Goal: Information Seeking & Learning: Find specific fact

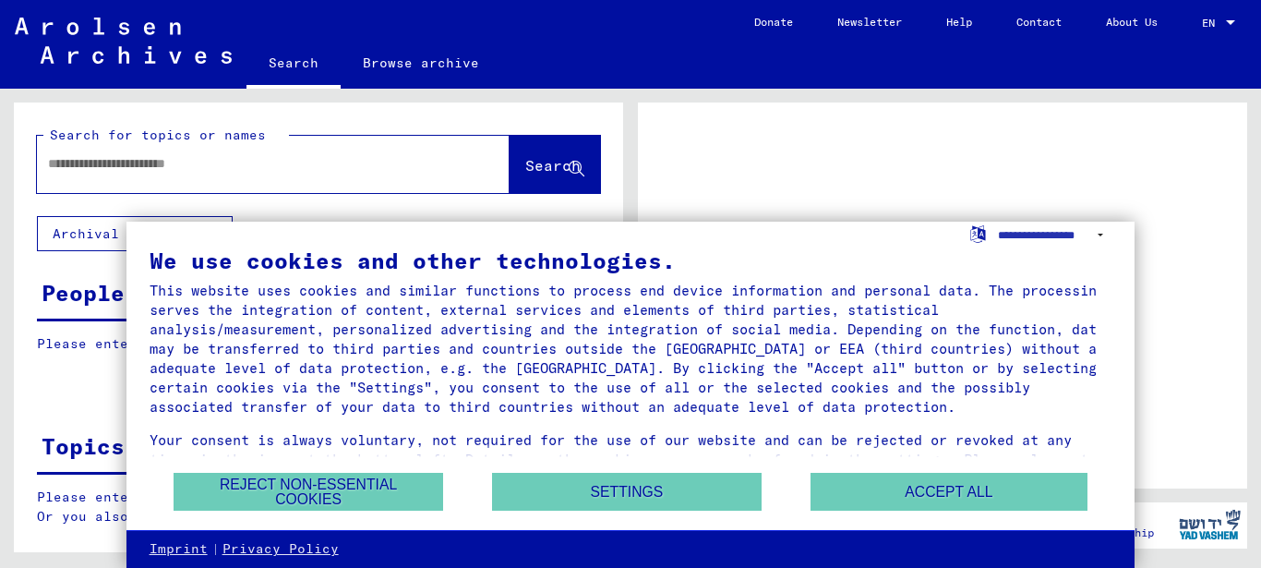
click at [79, 159] on input "text" at bounding box center [256, 163] width 417 height 19
type input "****"
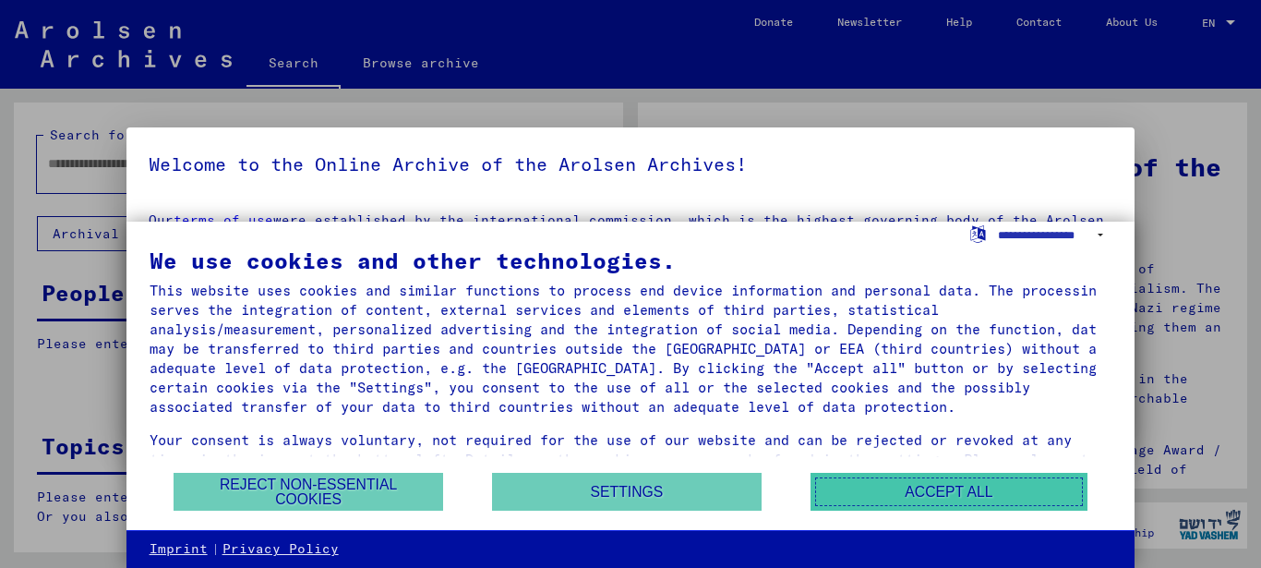
click at [967, 489] on button "Accept all" at bounding box center [948, 492] width 277 height 38
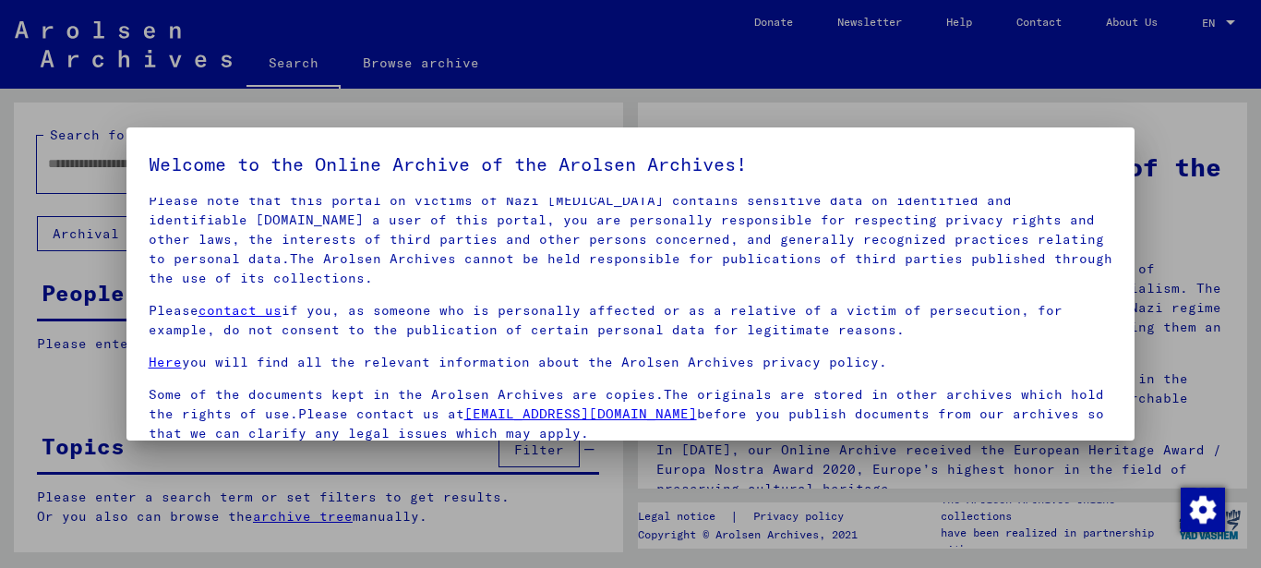
scroll to position [149, 0]
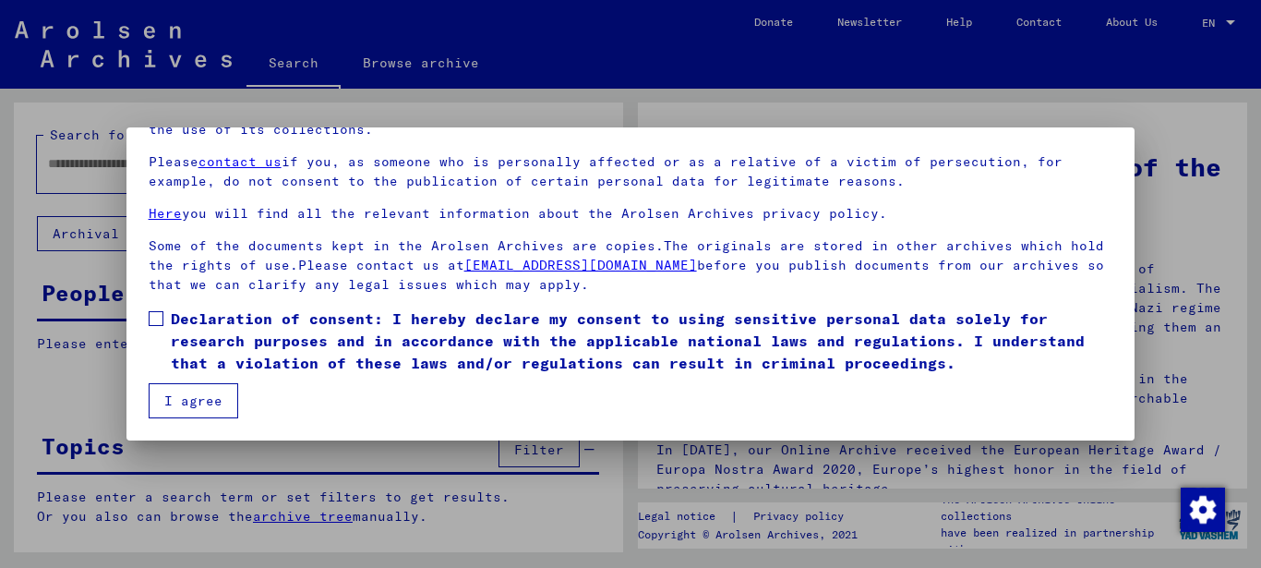
click at [159, 316] on span at bounding box center [156, 318] width 15 height 15
click at [196, 401] on button "I agree" at bounding box center [194, 400] width 90 height 35
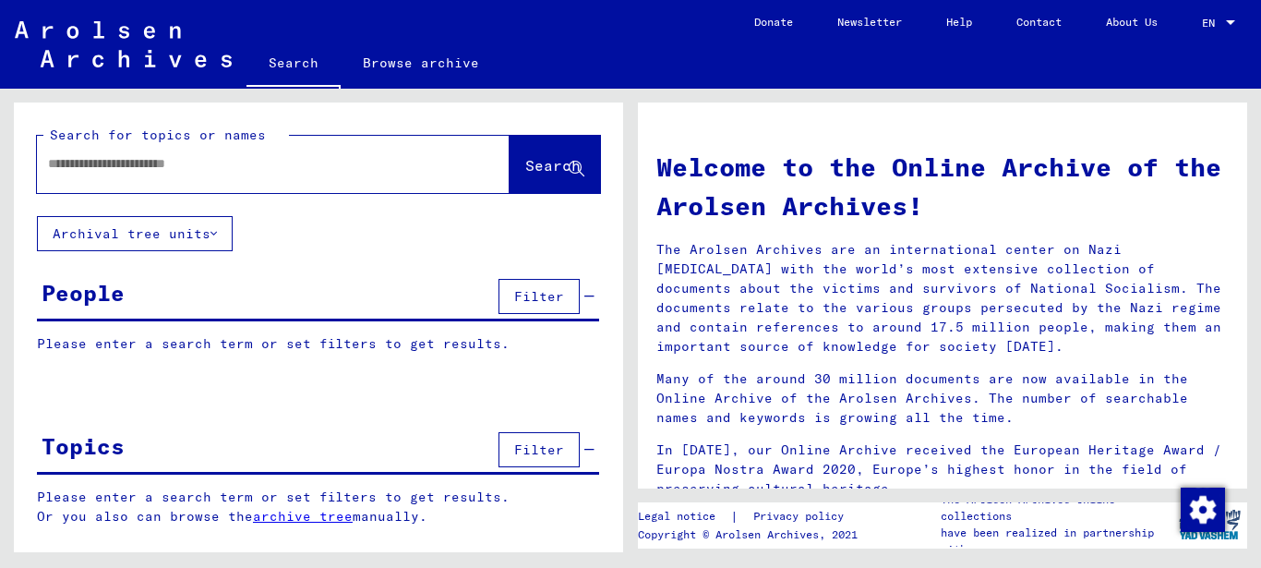
click at [105, 172] on input "text" at bounding box center [251, 163] width 406 height 19
type input "**********"
click at [552, 169] on span "Search" at bounding box center [552, 165] width 55 height 18
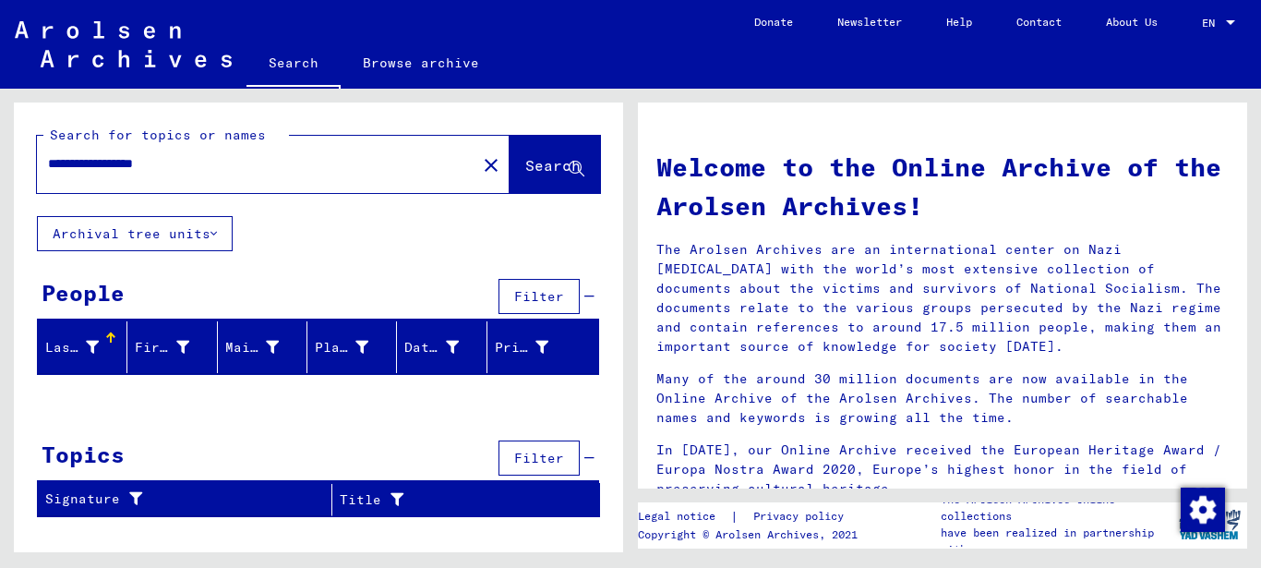
click at [212, 233] on button "Archival tree units" at bounding box center [135, 233] width 196 height 35
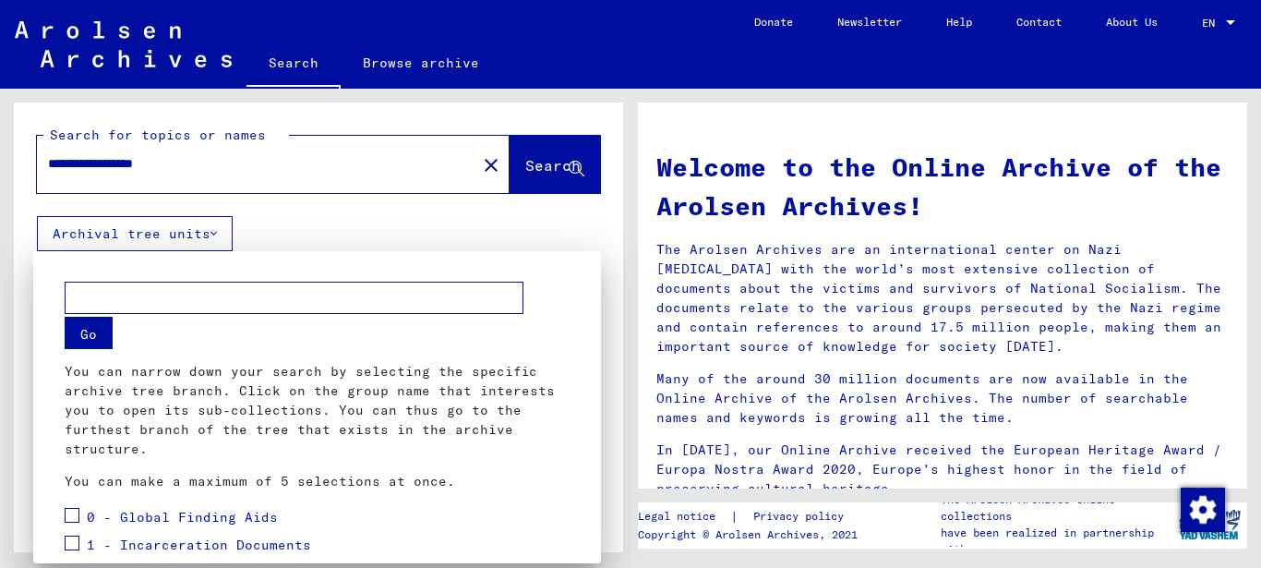
click at [222, 162] on div at bounding box center [630, 284] width 1261 height 568
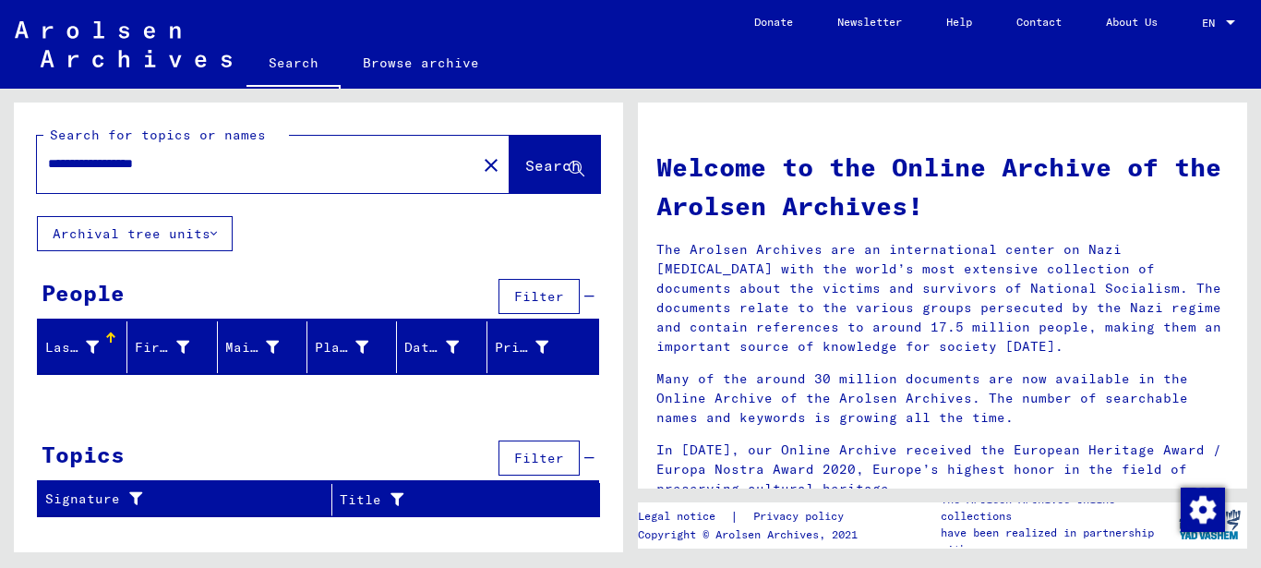
click at [542, 294] on span "Filter" at bounding box center [539, 296] width 50 height 17
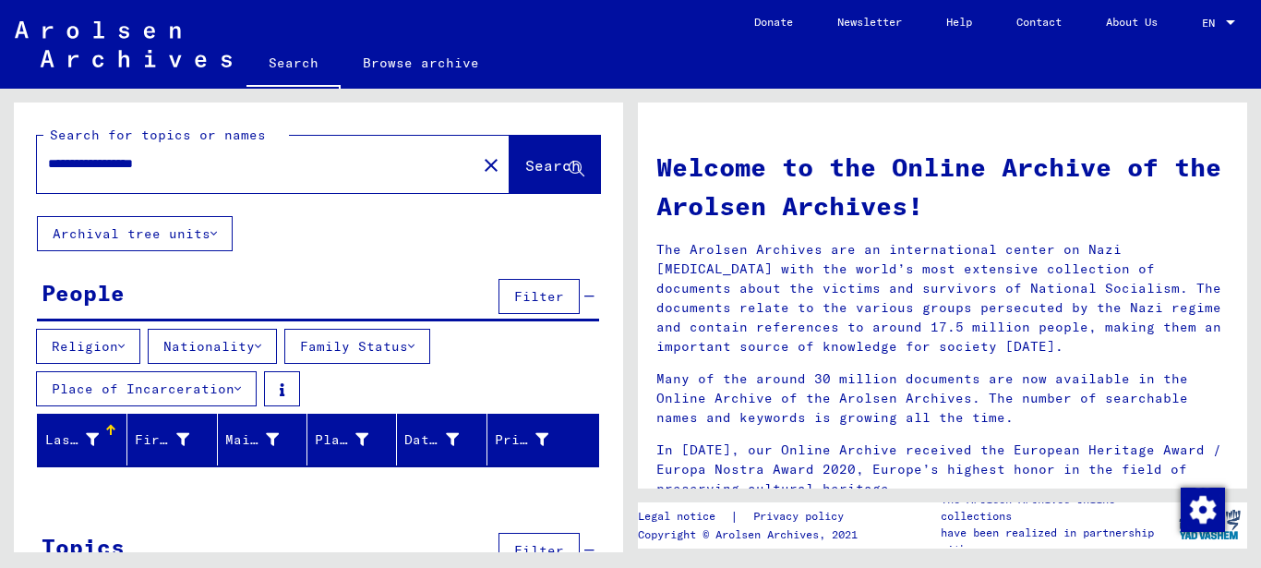
click at [414, 345] on icon at bounding box center [411, 346] width 6 height 13
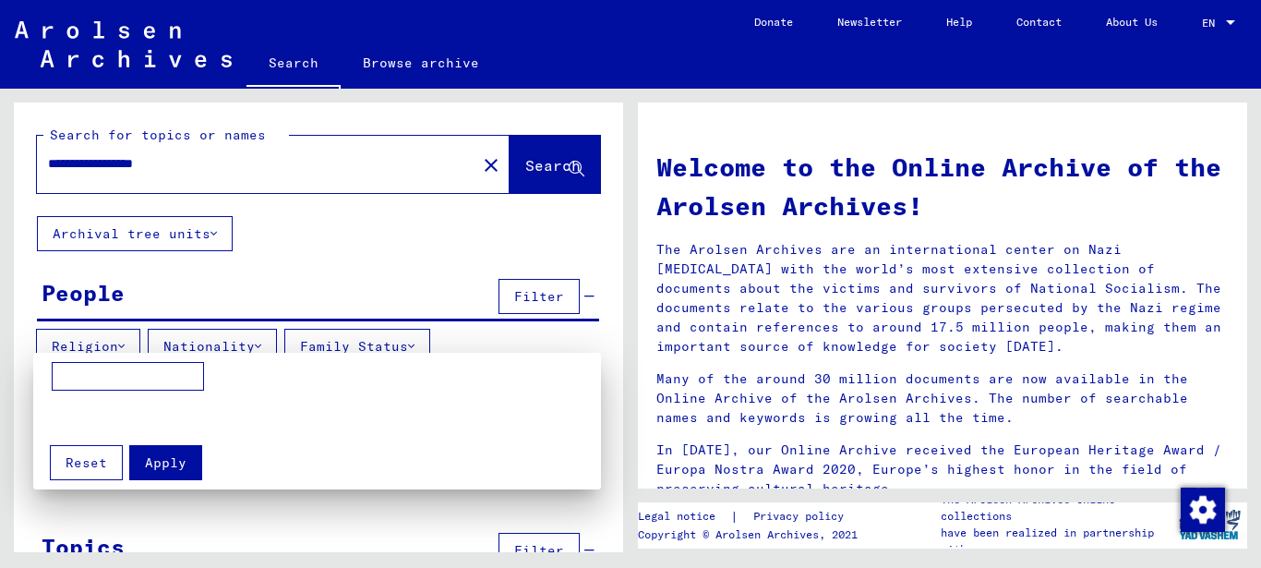
click at [424, 346] on div at bounding box center [630, 284] width 1261 height 568
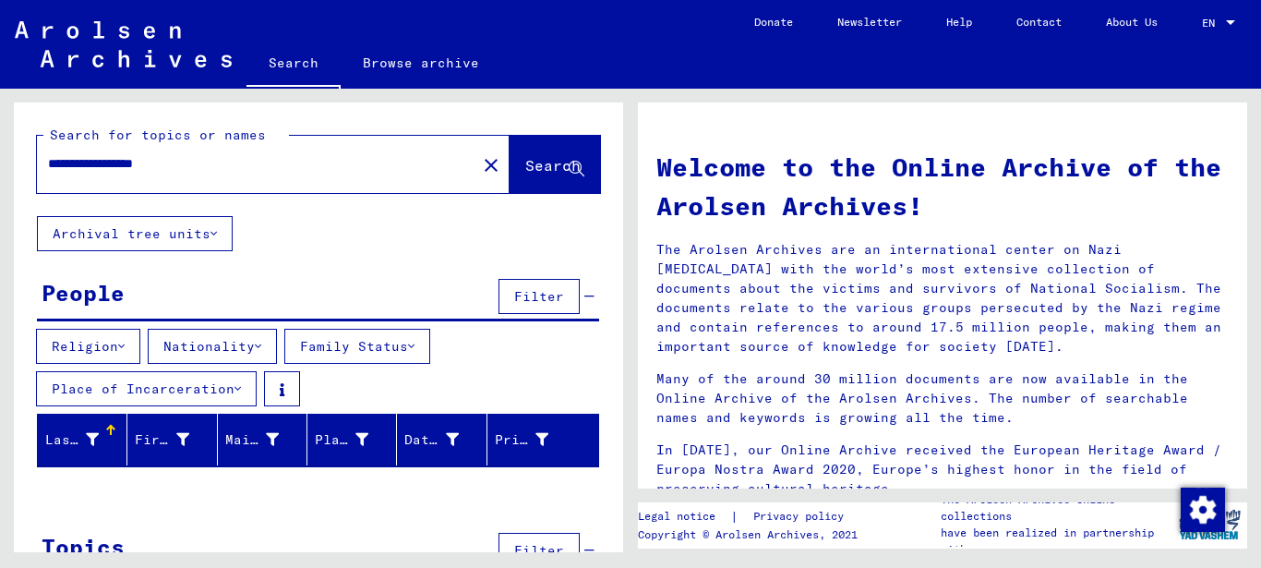
click at [125, 347] on icon at bounding box center [121, 346] width 6 height 13
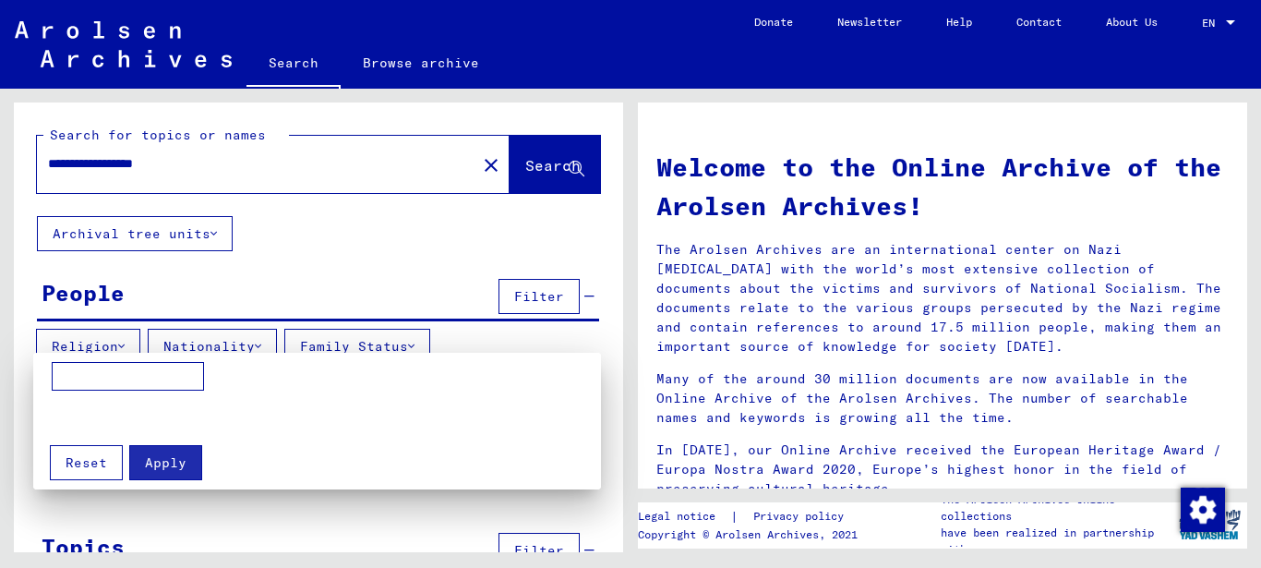
click at [109, 378] on input at bounding box center [128, 377] width 152 height 30
type input "********"
click at [166, 461] on span "Apply" at bounding box center [166, 462] width 42 height 17
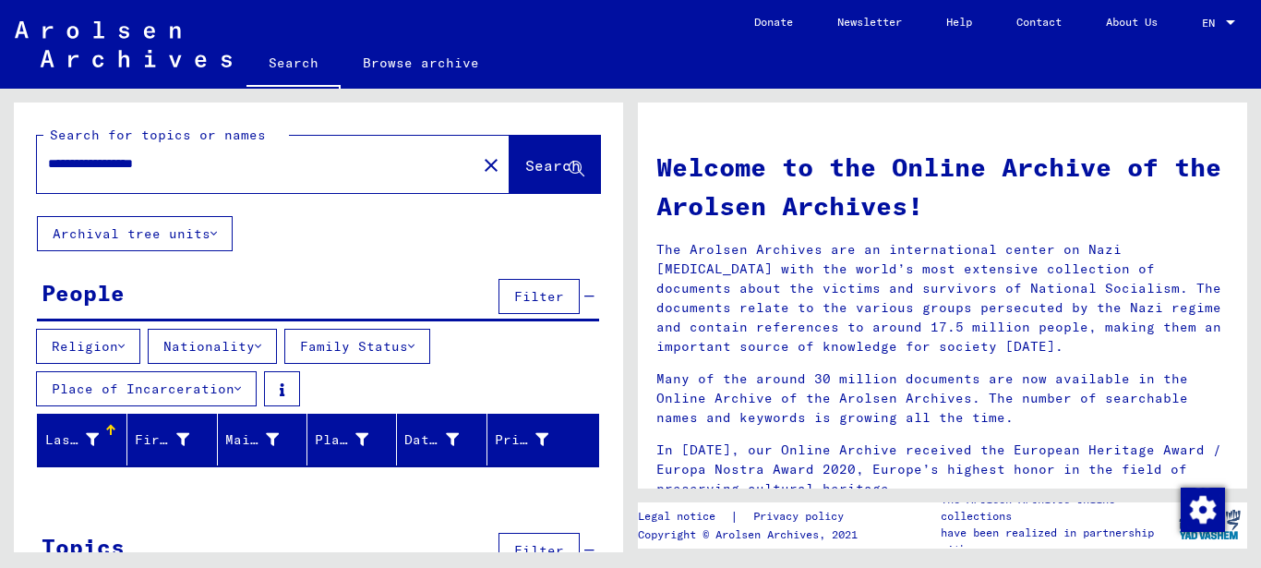
click at [217, 233] on icon at bounding box center [213, 233] width 6 height 13
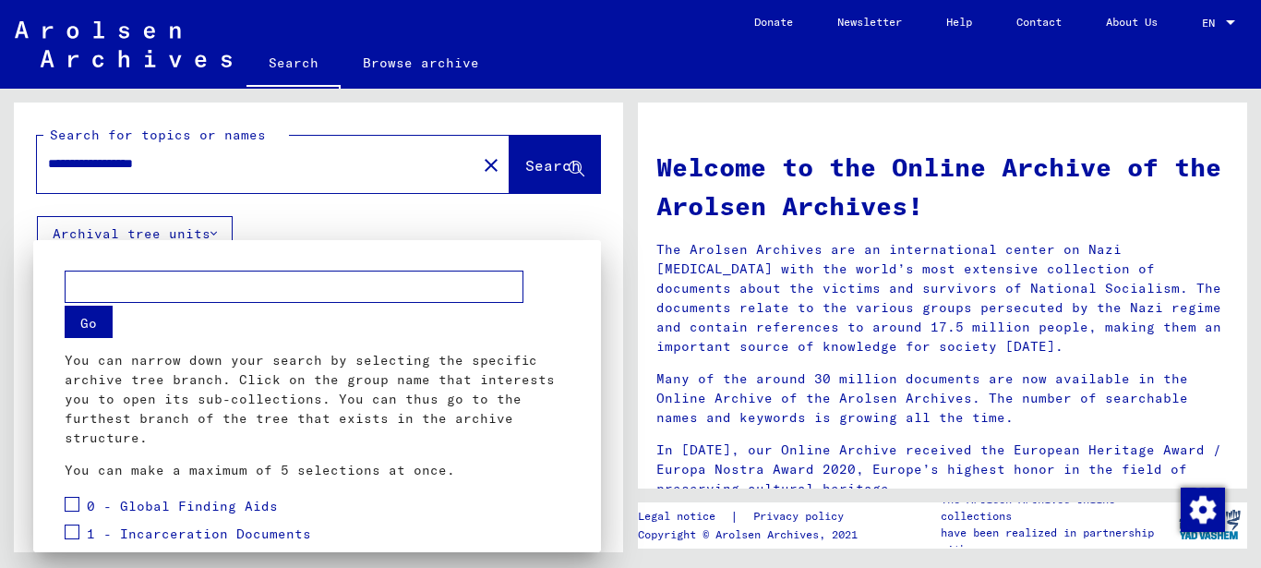
scroll to position [366, 0]
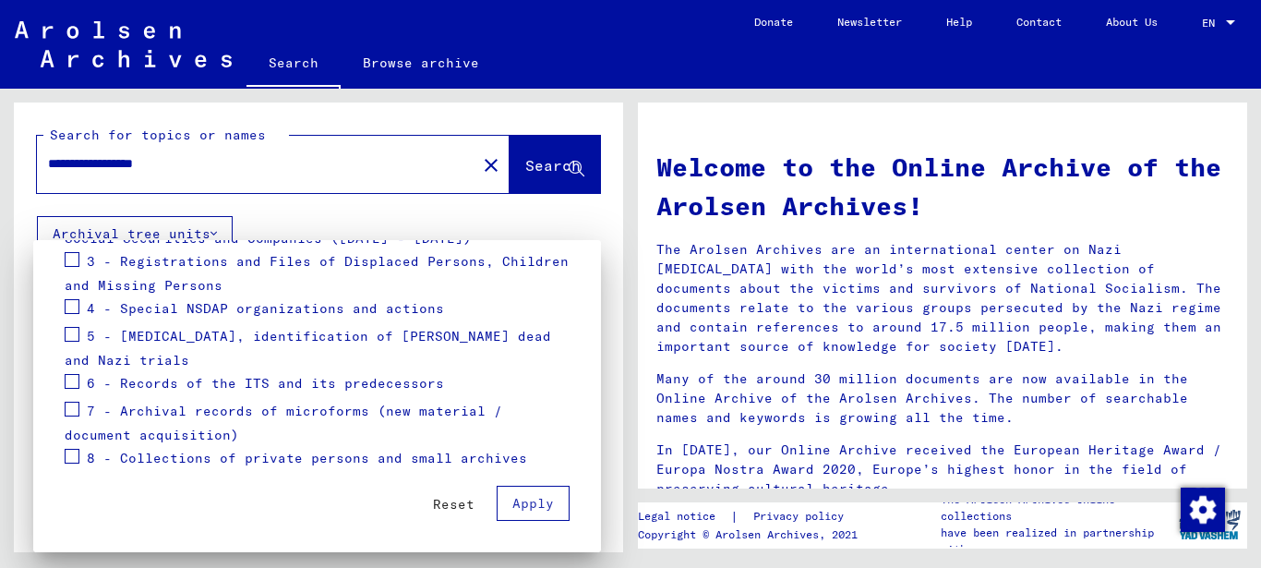
click at [72, 258] on span at bounding box center [72, 259] width 15 height 15
click at [533, 498] on span "Apply" at bounding box center [533, 503] width 42 height 17
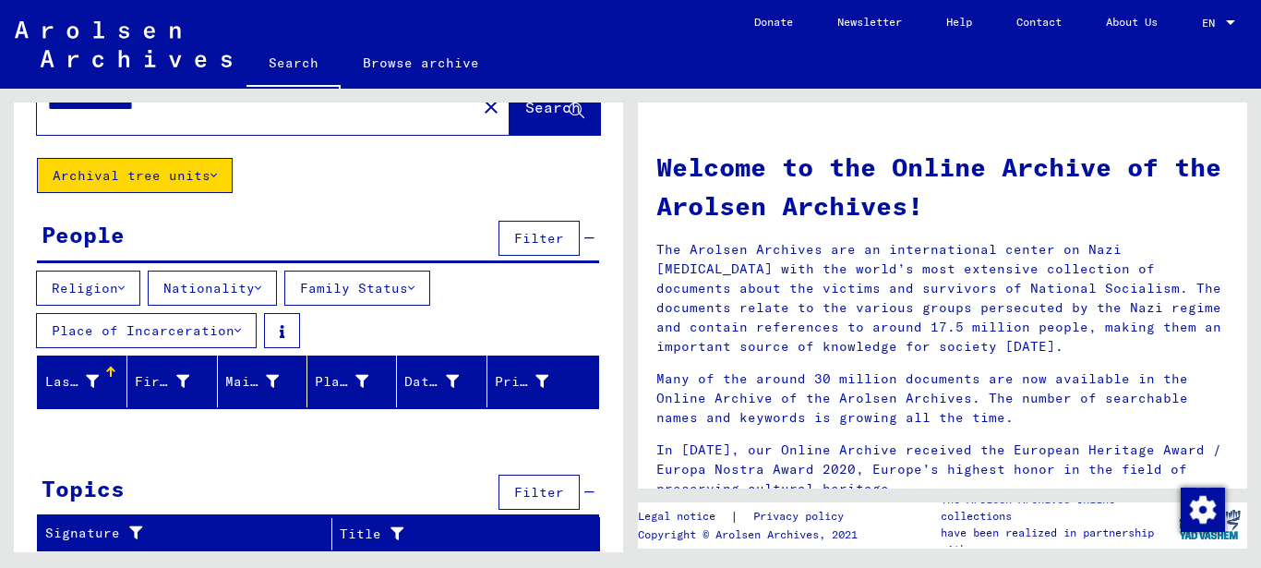
scroll to position [0, 0]
